Goal: Task Accomplishment & Management: Use online tool/utility

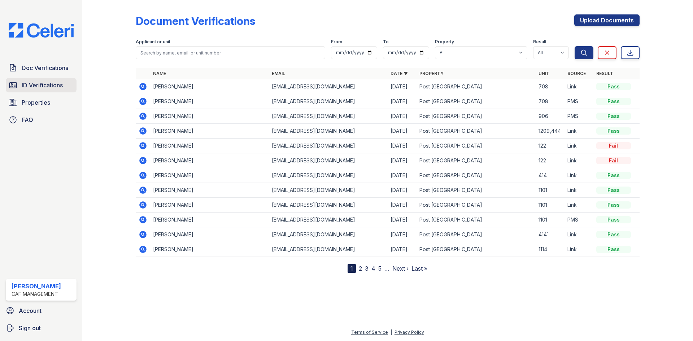
click at [42, 86] on span "ID Verifications" at bounding box center [42, 85] width 41 height 9
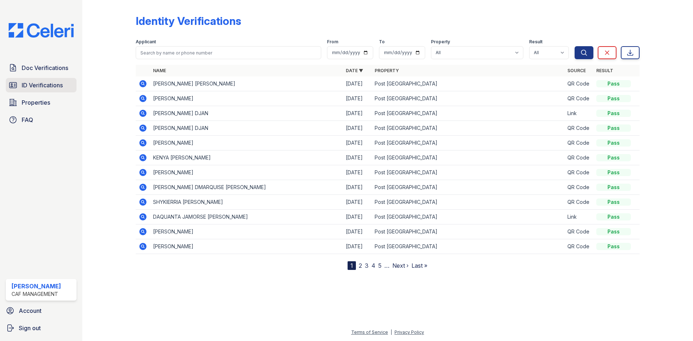
click at [50, 90] on link "ID Verifications" at bounding box center [41, 85] width 71 height 14
click at [64, 88] on link "ID Verifications" at bounding box center [41, 85] width 71 height 14
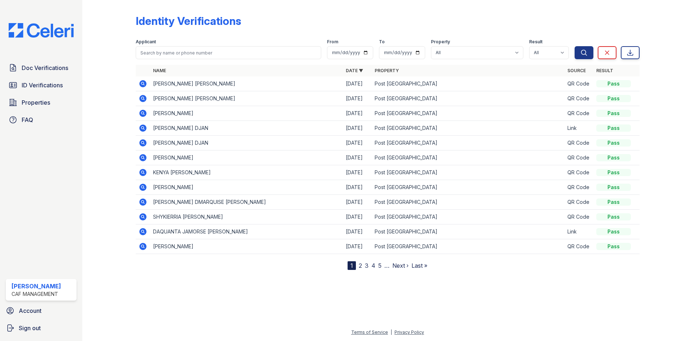
click at [144, 83] on icon at bounding box center [142, 83] width 7 height 7
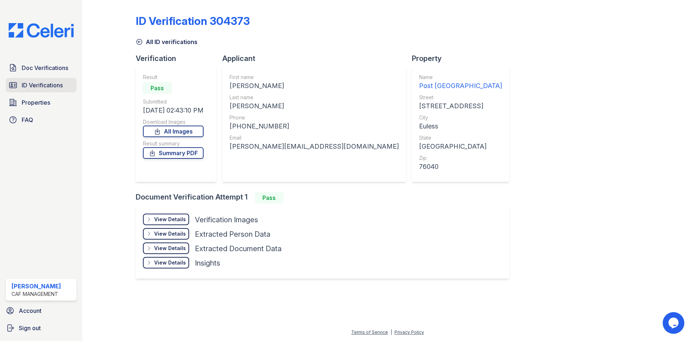
click at [49, 89] on span "ID Verifications" at bounding box center [42, 85] width 41 height 9
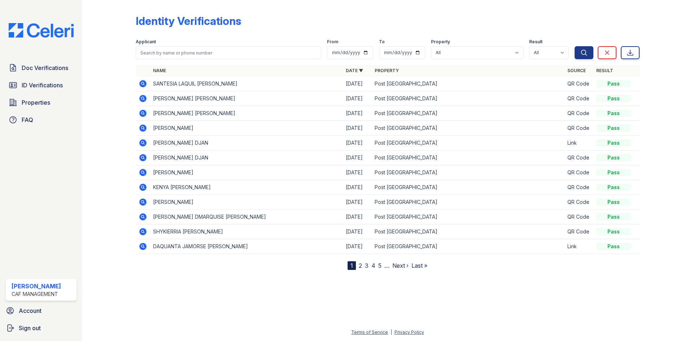
click at [144, 85] on icon at bounding box center [143, 83] width 9 height 9
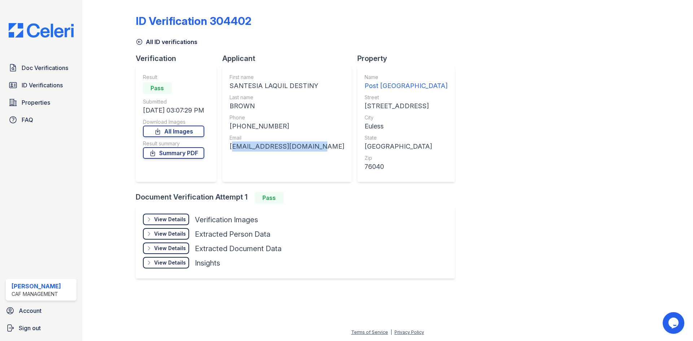
drag, startPoint x: 312, startPoint y: 146, endPoint x: 232, endPoint y: 147, distance: 80.5
click at [232, 147] on div "santesiabrown@gmail.com" at bounding box center [287, 147] width 115 height 10
copy div "santesiabrown@gmail.com"
click at [288, 127] on div "+19032465225" at bounding box center [287, 126] width 115 height 10
drag, startPoint x: 277, startPoint y: 126, endPoint x: 240, endPoint y: 129, distance: 37.0
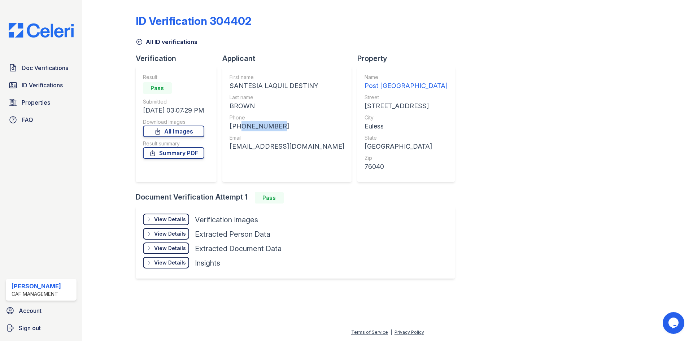
click at [240, 129] on div "+19032465225" at bounding box center [287, 126] width 115 height 10
copy div "9032465225"
click at [58, 84] on span "ID Verifications" at bounding box center [42, 85] width 41 height 9
